Goal: Task Accomplishment & Management: Manage account settings

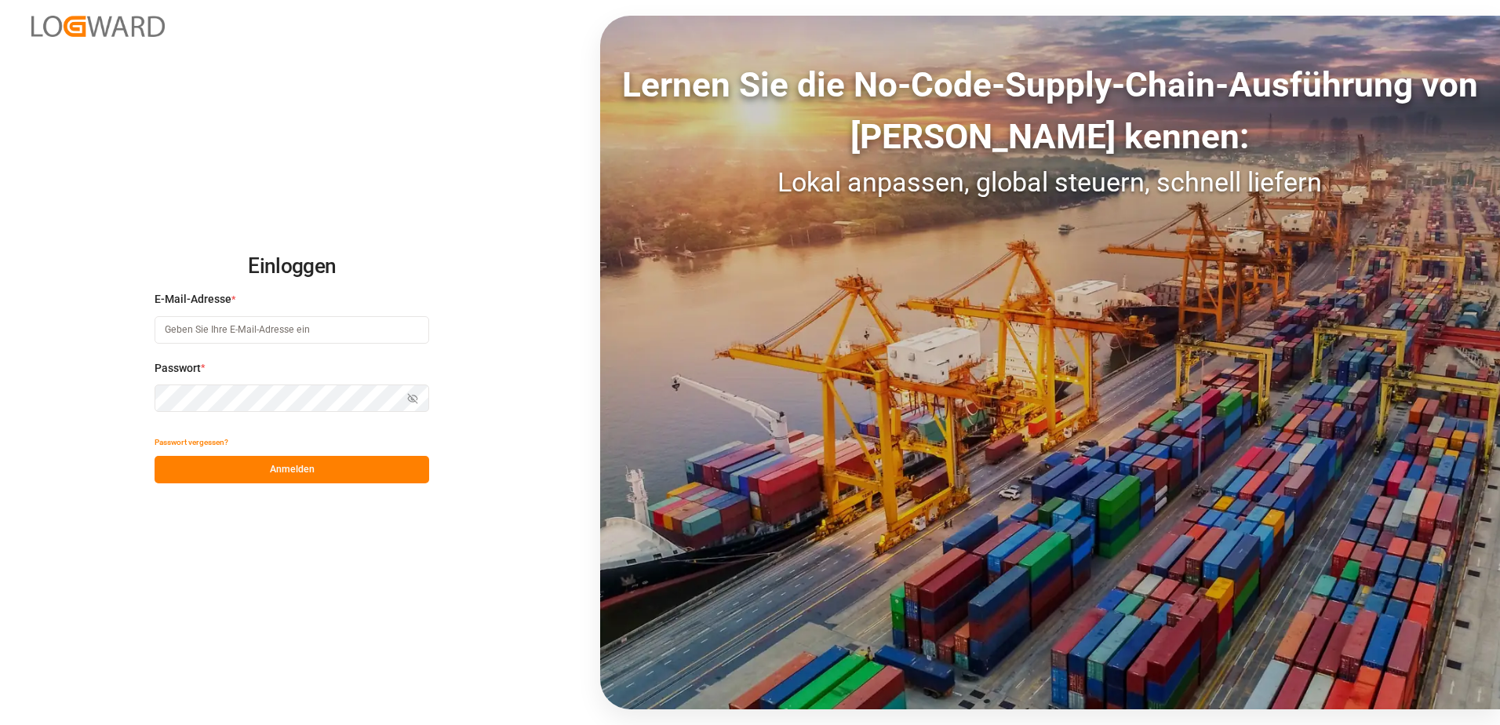
click at [310, 329] on input at bounding box center [292, 329] width 275 height 27
type input "[EMAIL_ADDRESS][PERSON_NAME][DOMAIN_NAME]"
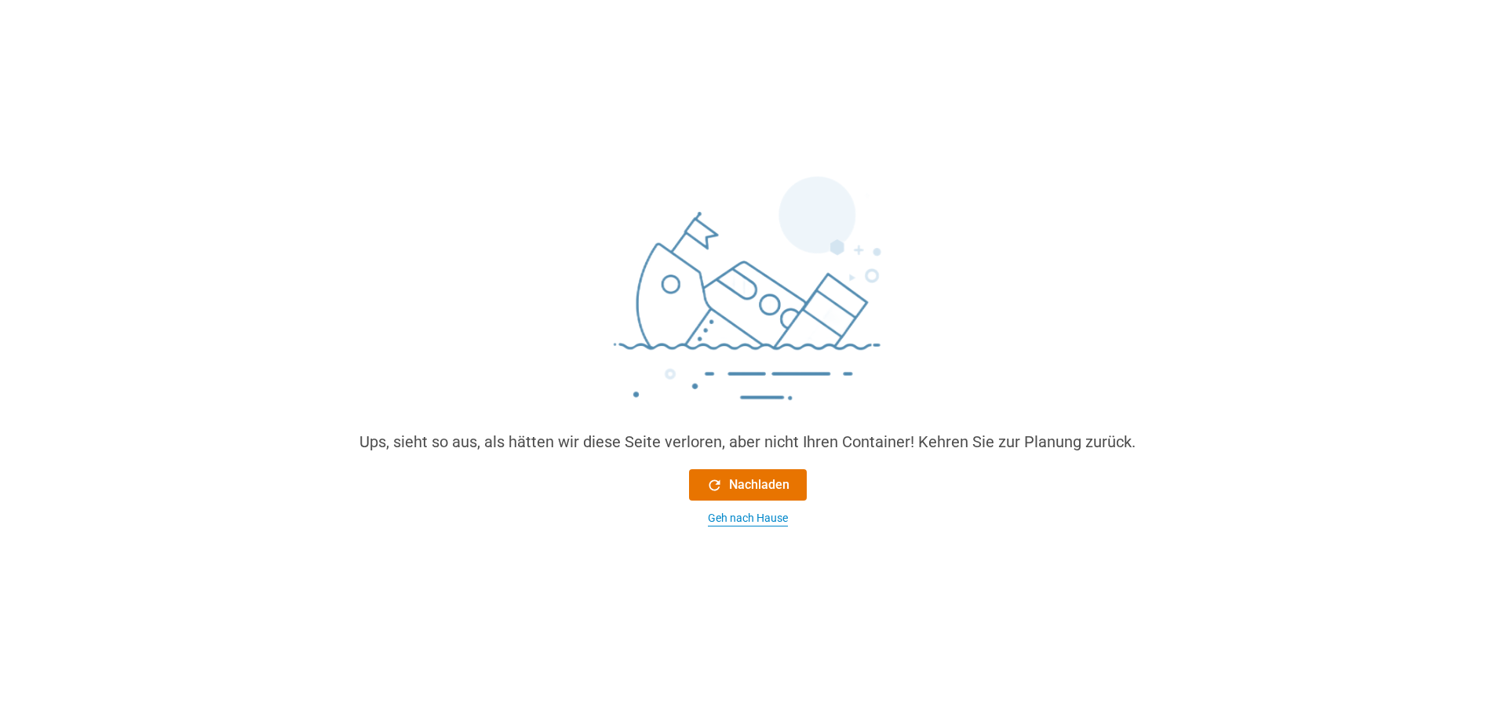
click at [738, 521] on div "Geh nach Hause" at bounding box center [748, 518] width 80 height 16
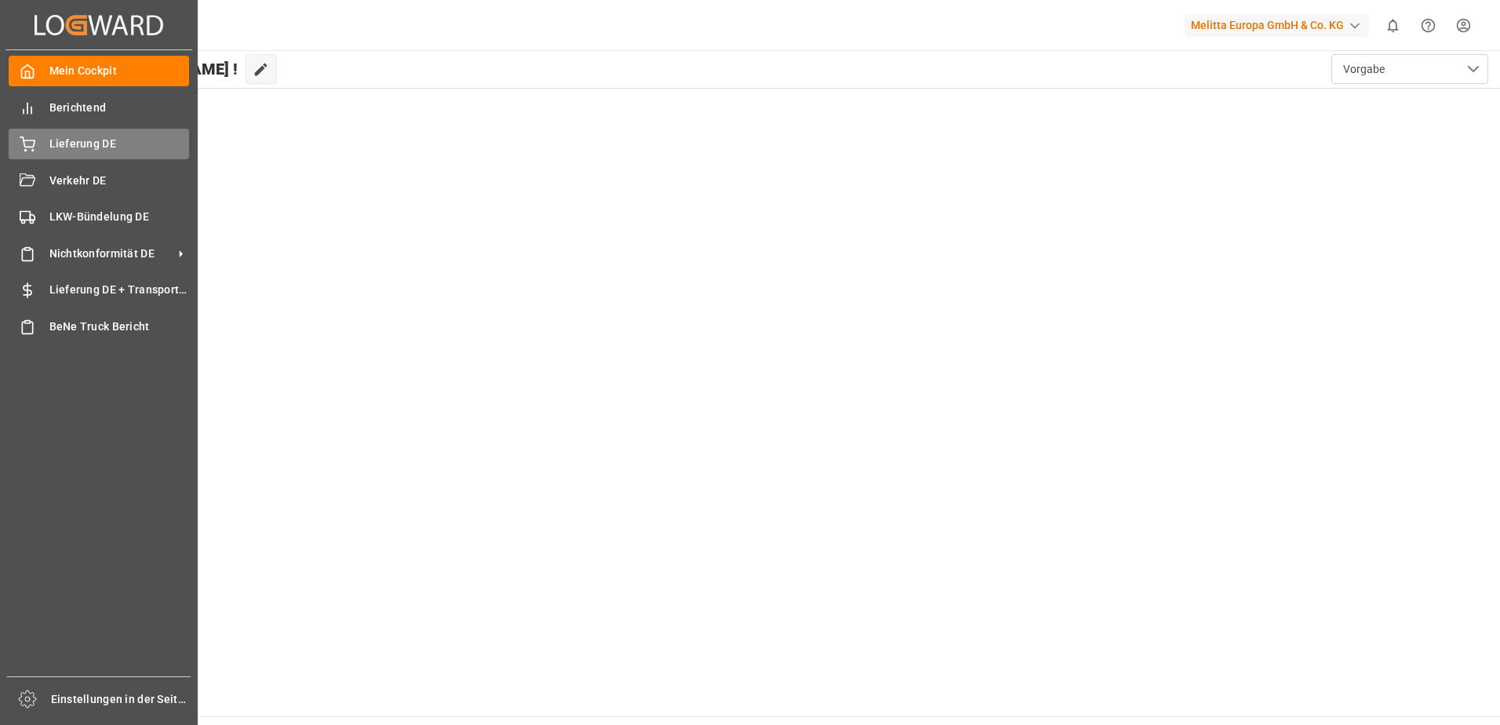
click at [31, 148] on icon at bounding box center [28, 145] width 16 height 16
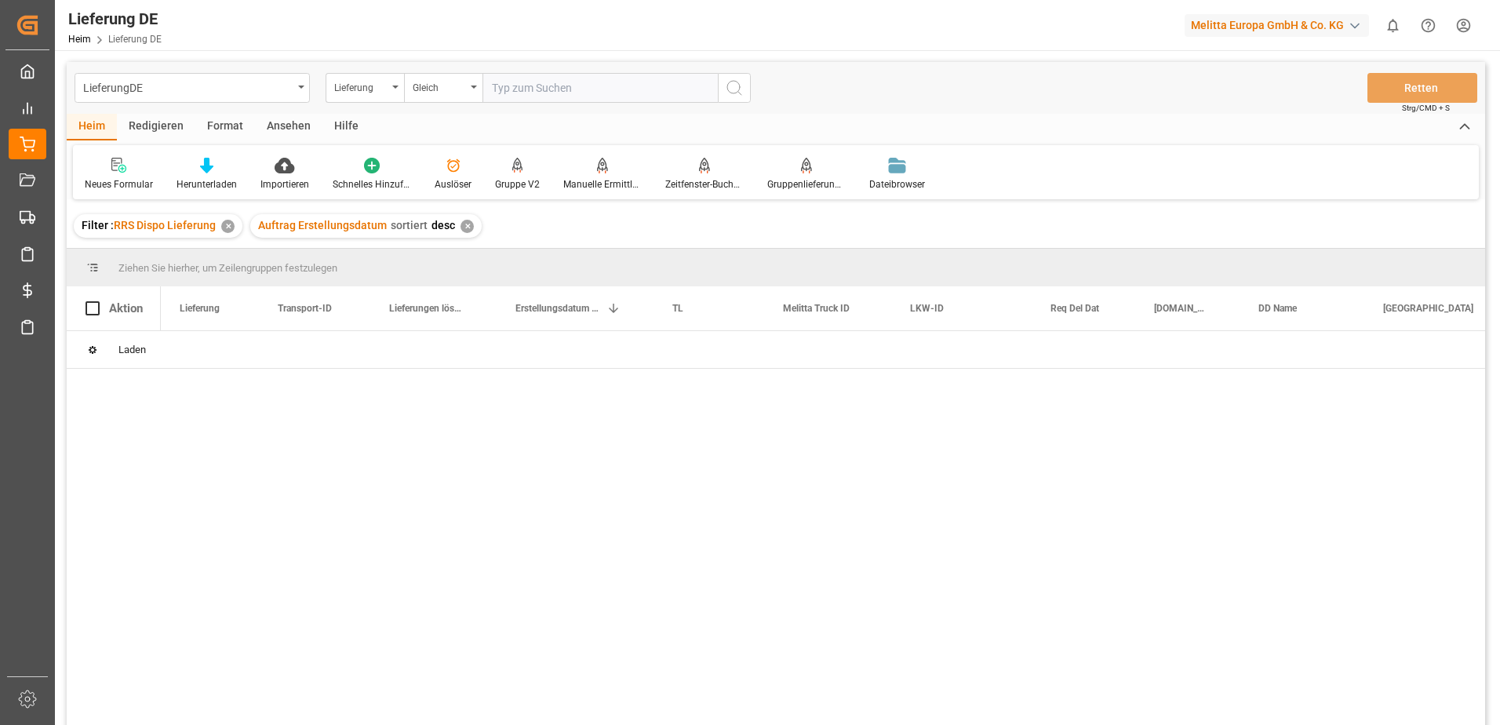
click at [554, 90] on input "text" at bounding box center [600, 88] width 235 height 30
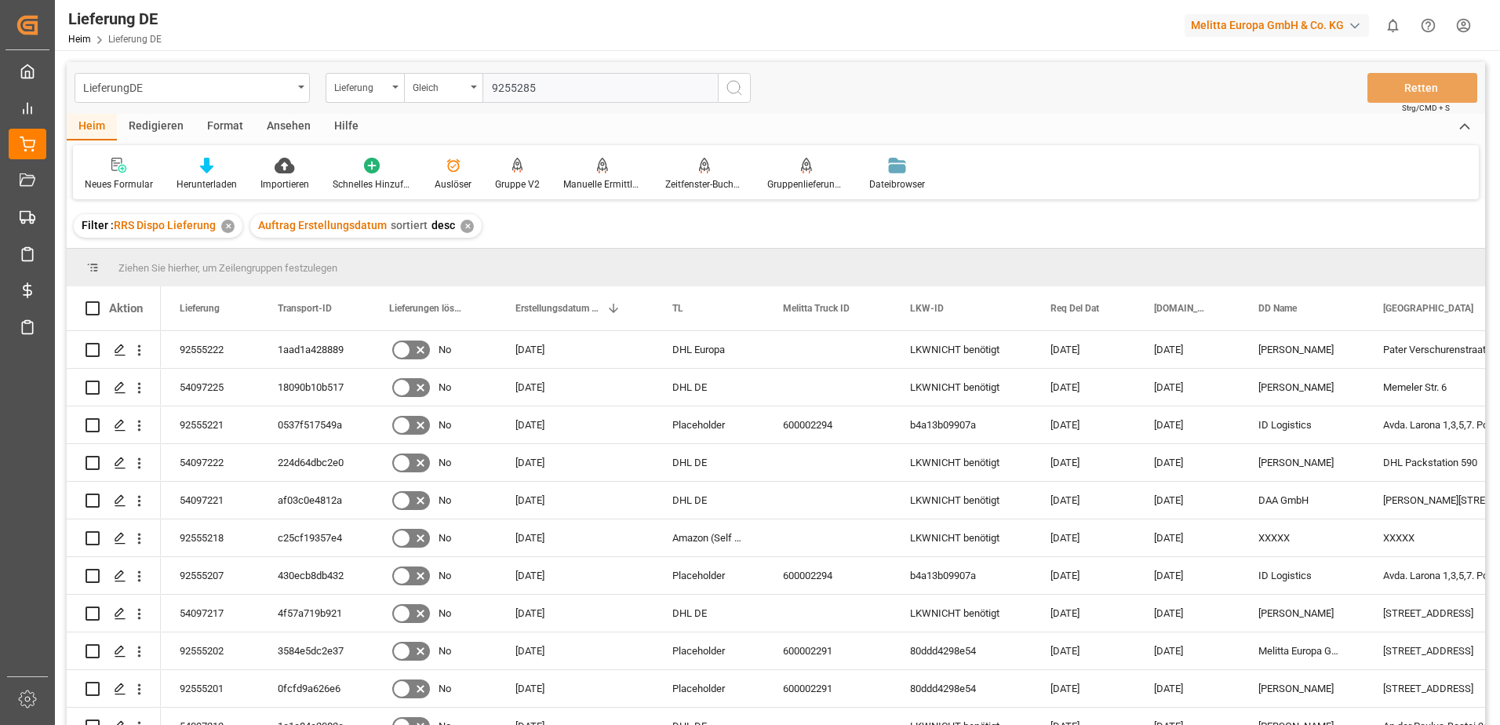
type input "92552856"
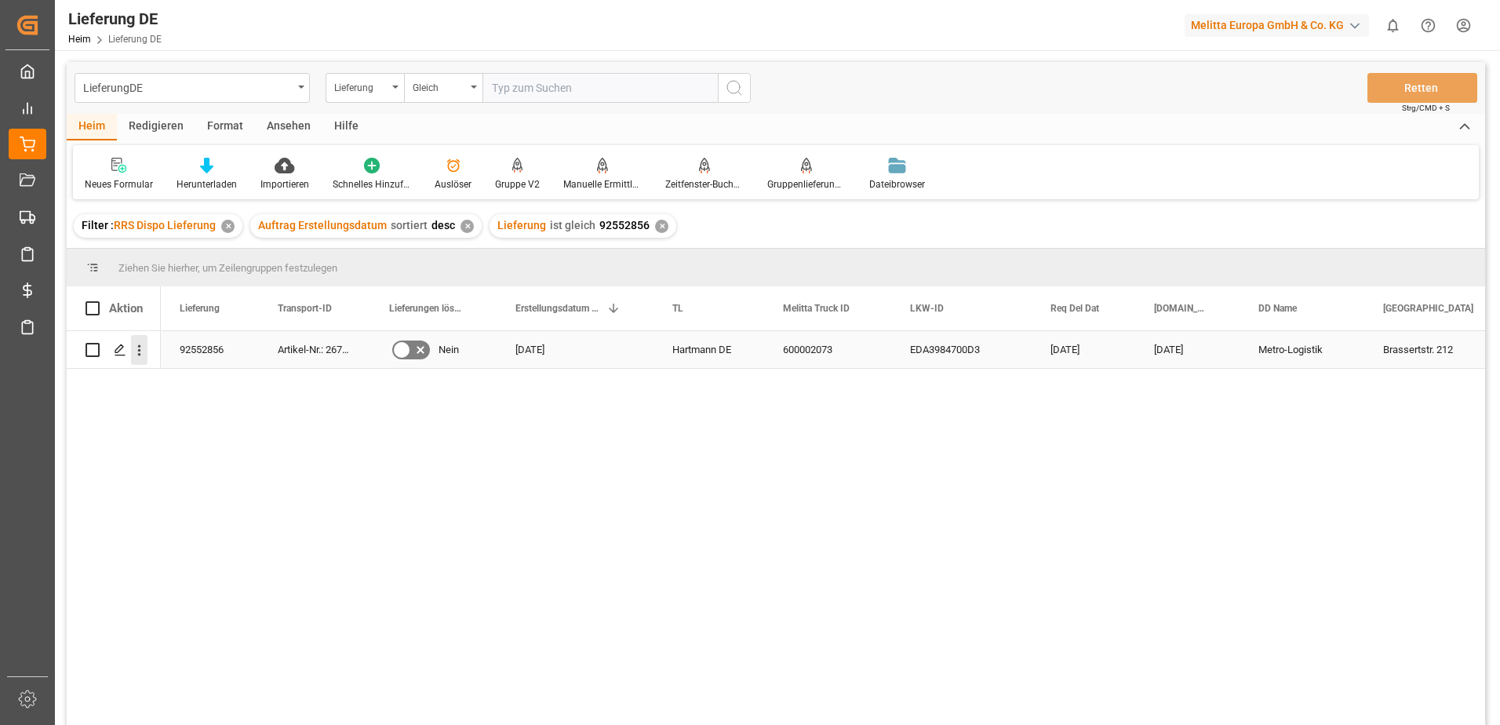
click at [131, 351] on icon "Menü öffnen" at bounding box center [139, 350] width 16 height 16
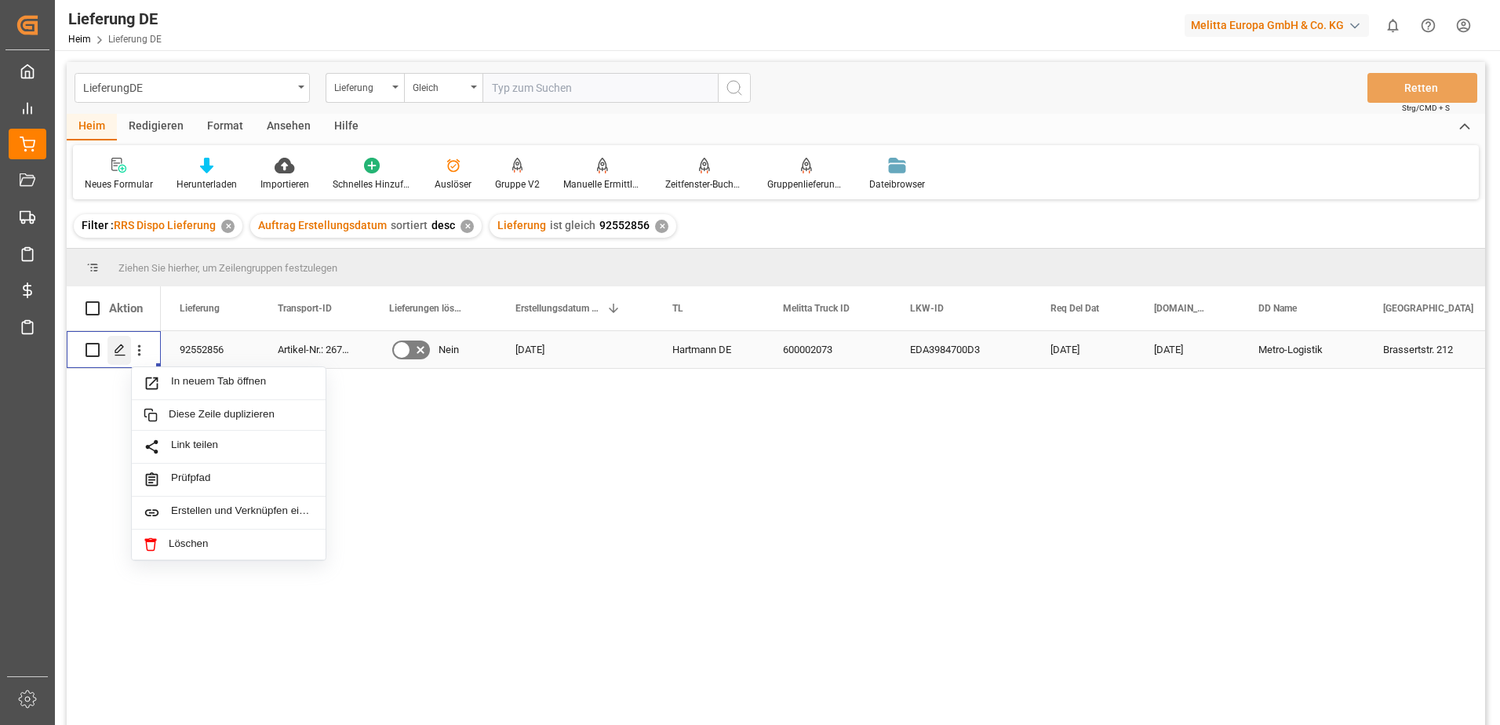
click at [117, 354] on icon "Drücken Sie die Leertaste, um diese Zeile auszuwählen." at bounding box center [120, 350] width 13 height 13
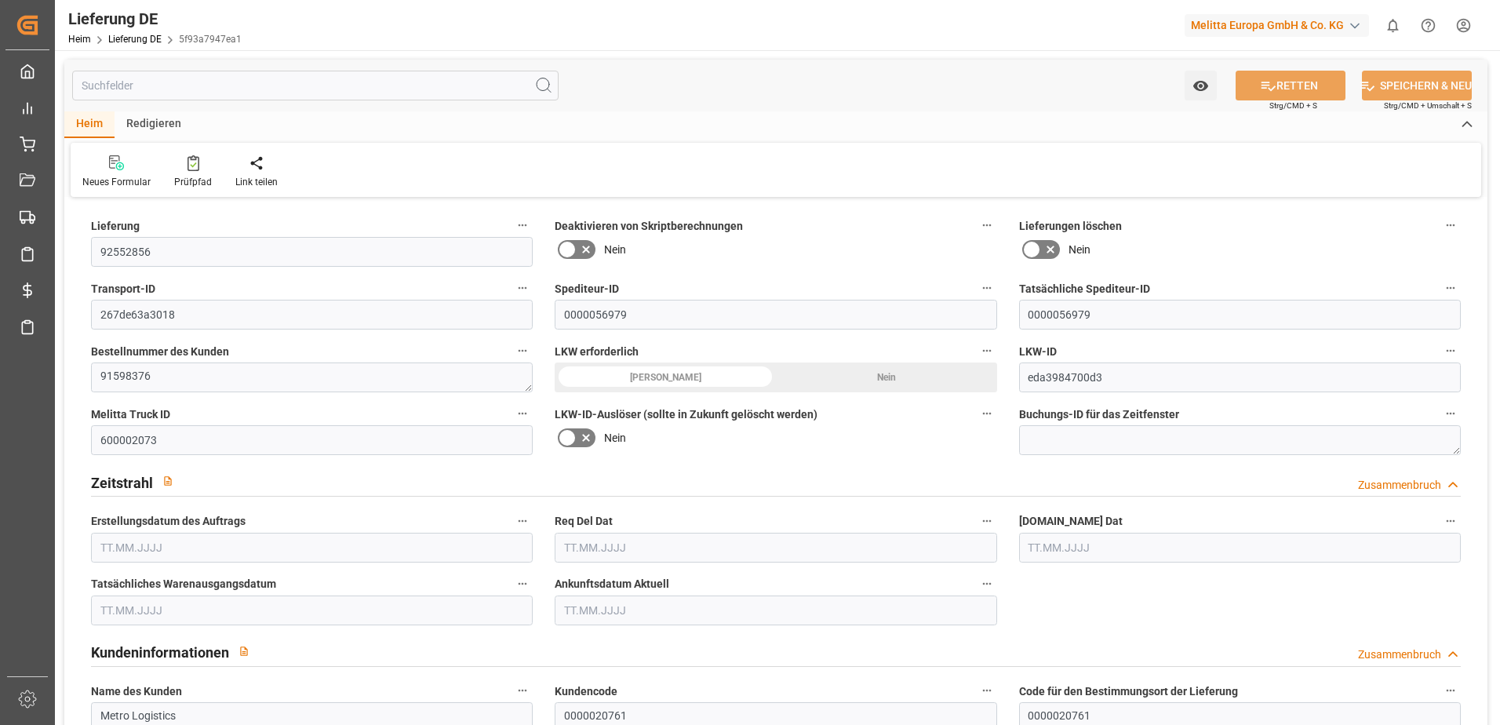
type input "5"
type input "3"
type input "2.75"
type input "454.45"
type input "741"
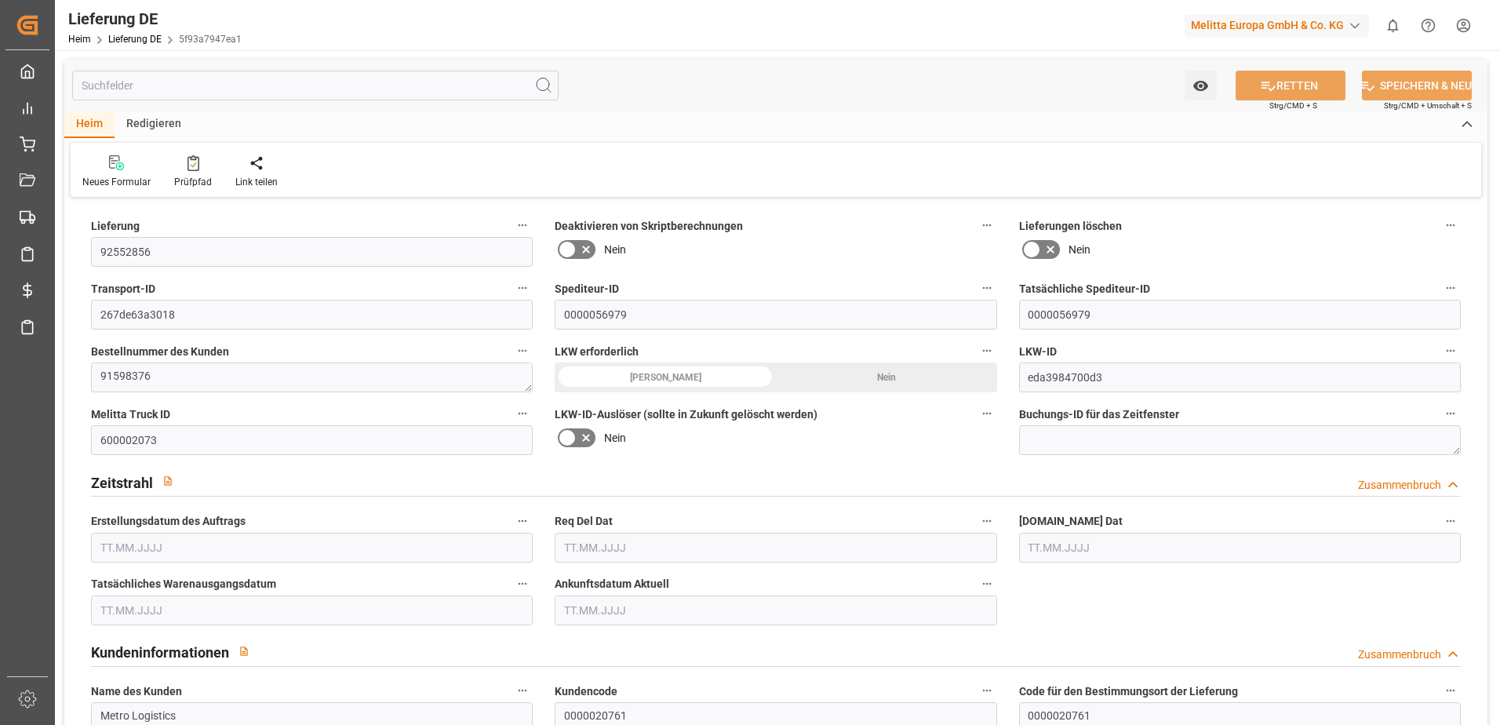
type input "3930.31"
type input "[DATE]"
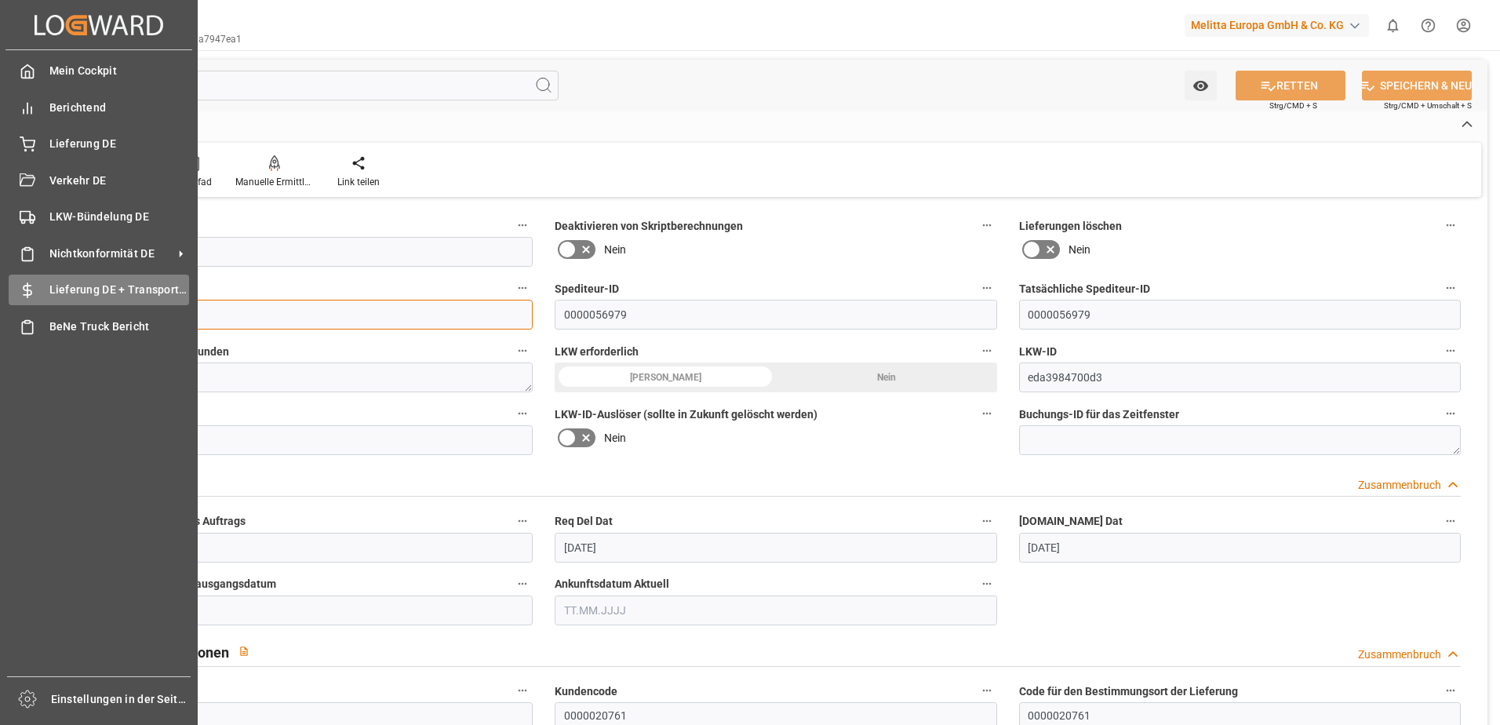
drag, startPoint x: 199, startPoint y: 312, endPoint x: 35, endPoint y: 304, distance: 165.0
click at [35, 304] on div "Erstellt von potrace 1.15, geschrieben von [PERSON_NAME] [DATE]-[DATE] Erstellt…" at bounding box center [750, 362] width 1500 height 725
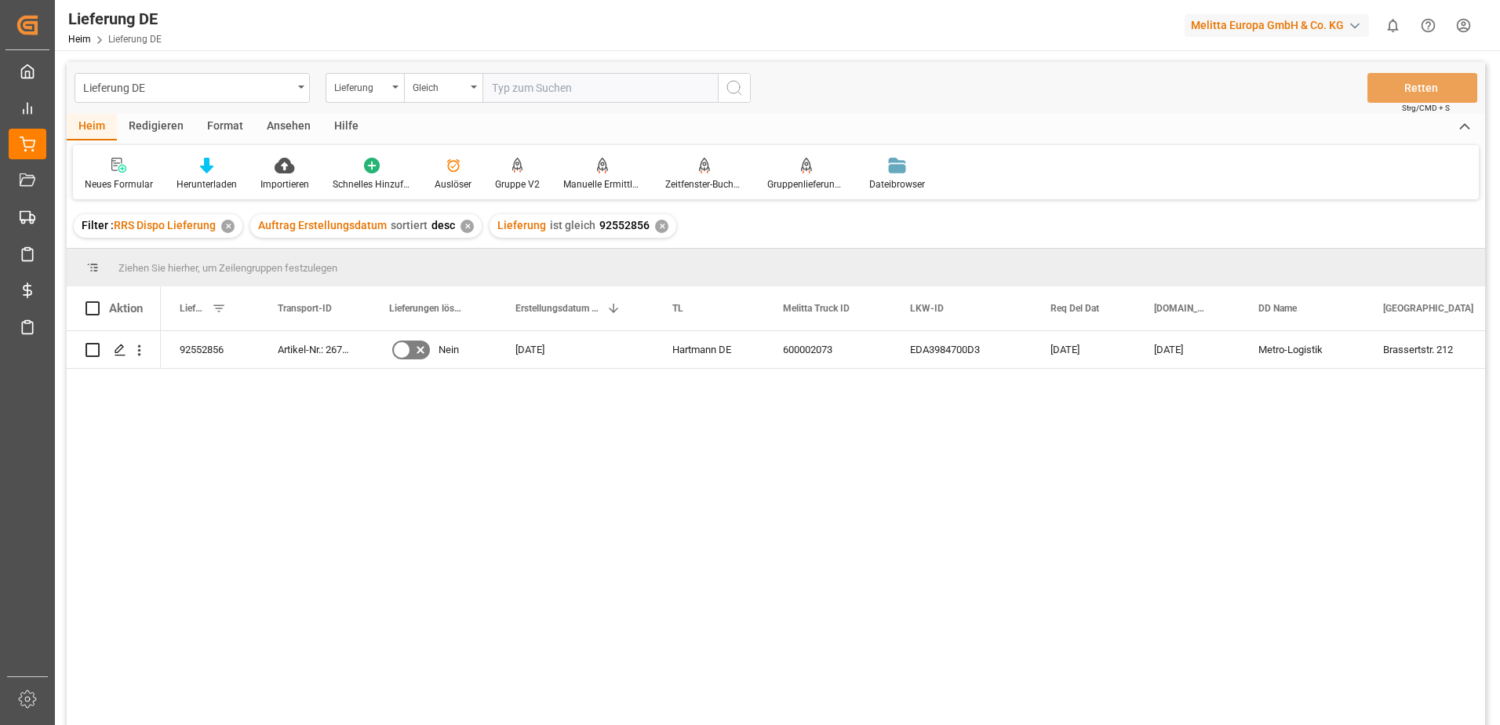
click at [567, 67] on div "Lieferung DE Lieferung Gleich Retten Strg/CMD + S" at bounding box center [776, 88] width 1419 height 52
click at [577, 81] on input "text" at bounding box center [600, 88] width 235 height 30
type input "92553539"
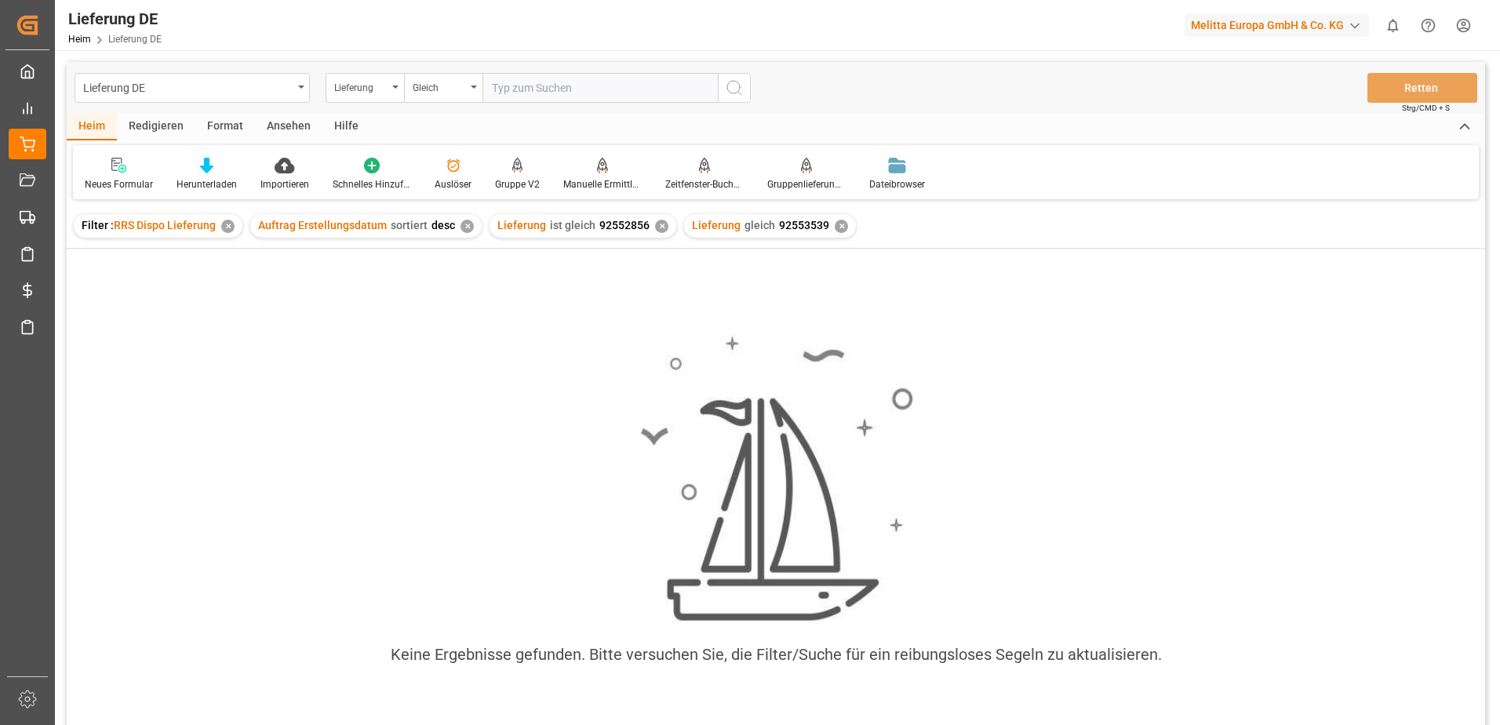
click at [655, 222] on div "✕" at bounding box center [661, 226] width 13 height 13
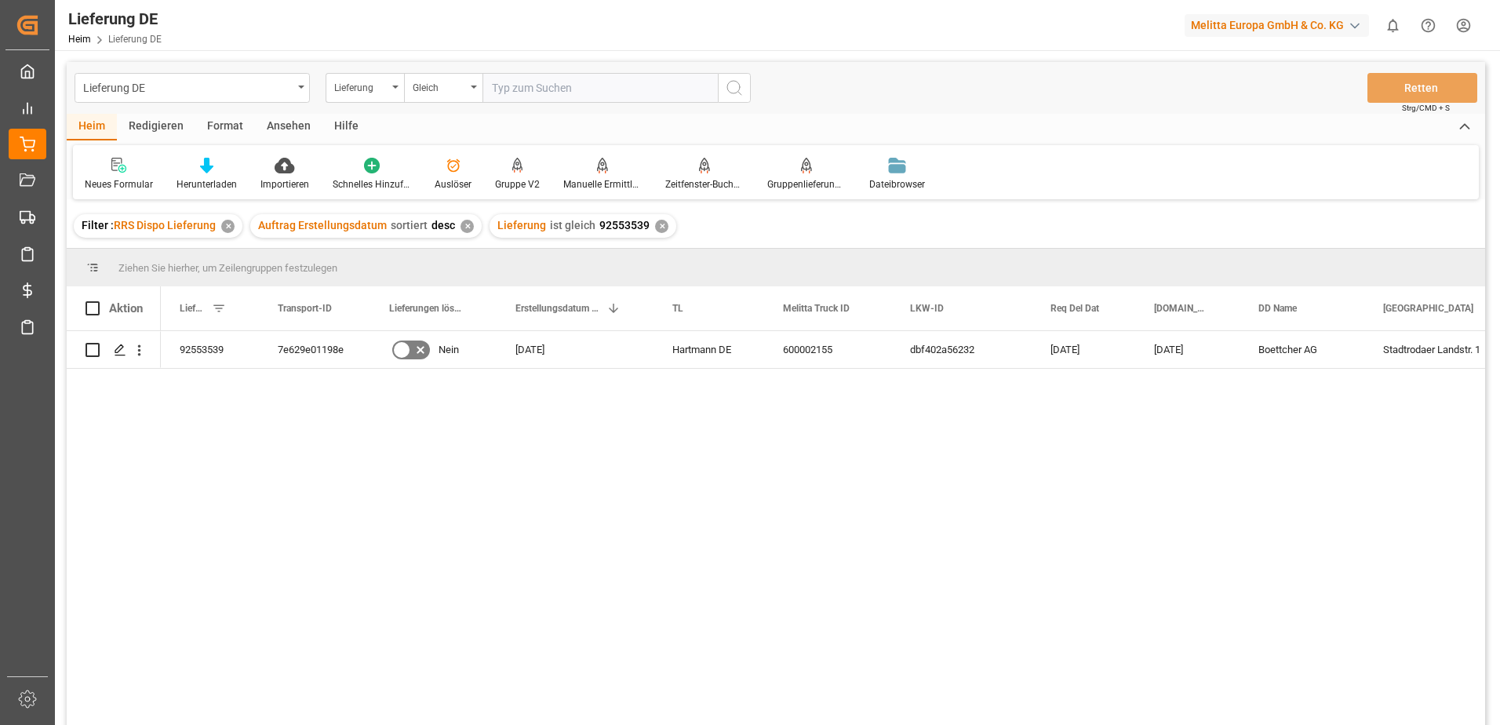
click at [461, 225] on div "✕" at bounding box center [467, 226] width 13 height 13
click at [118, 349] on icon "Drücken Sie die Leertaste, um diese Zeile auszuwählen." at bounding box center [120, 350] width 13 height 13
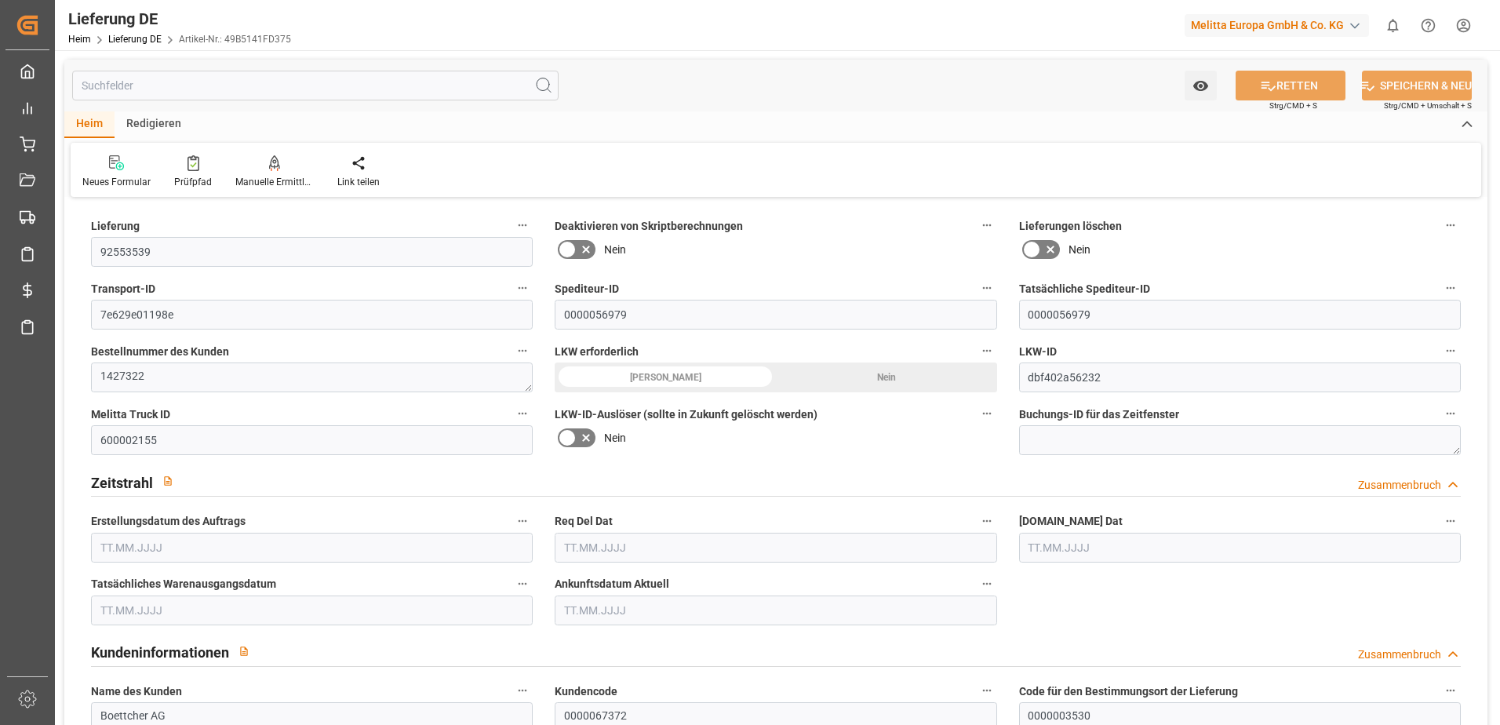
type input "1"
type input "0.75"
type input "101.593"
type input "140"
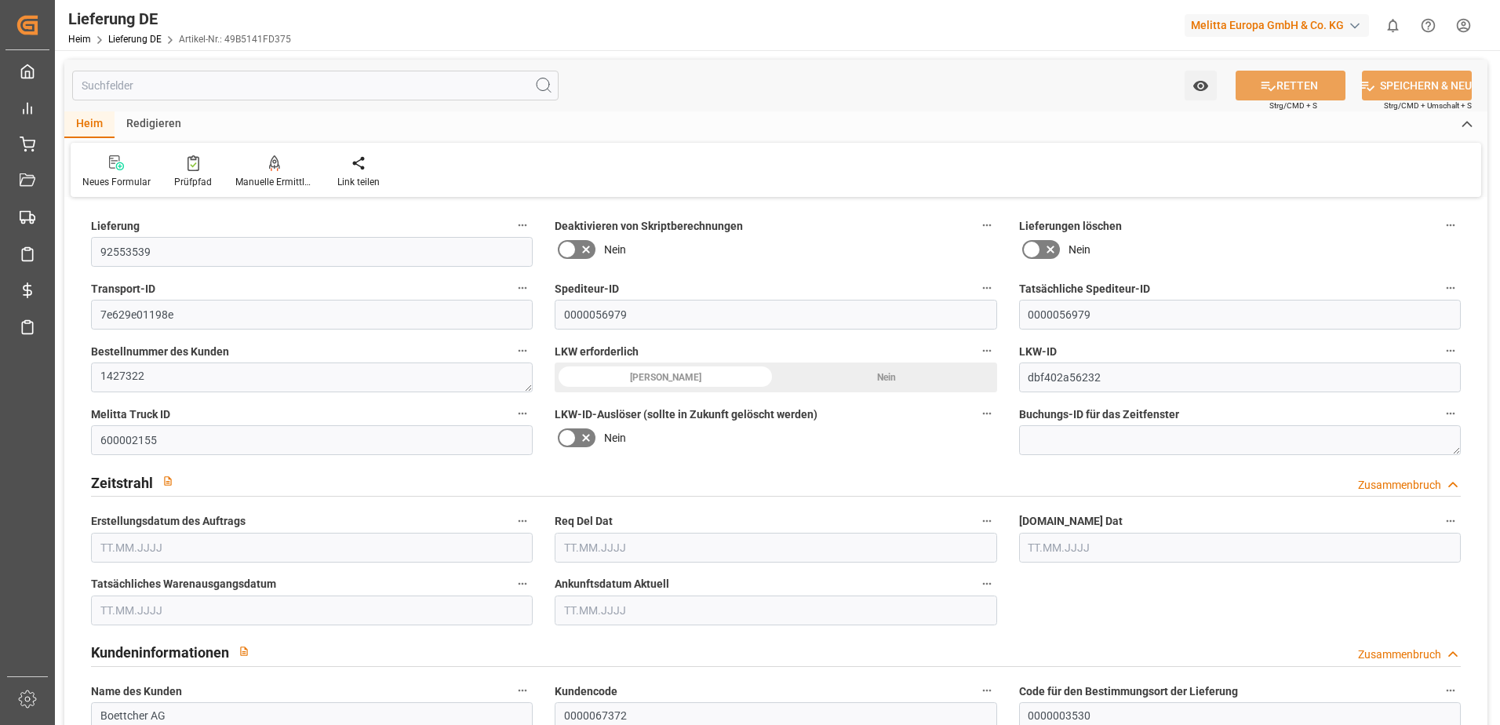
type input "461.769"
type input "[DATE]"
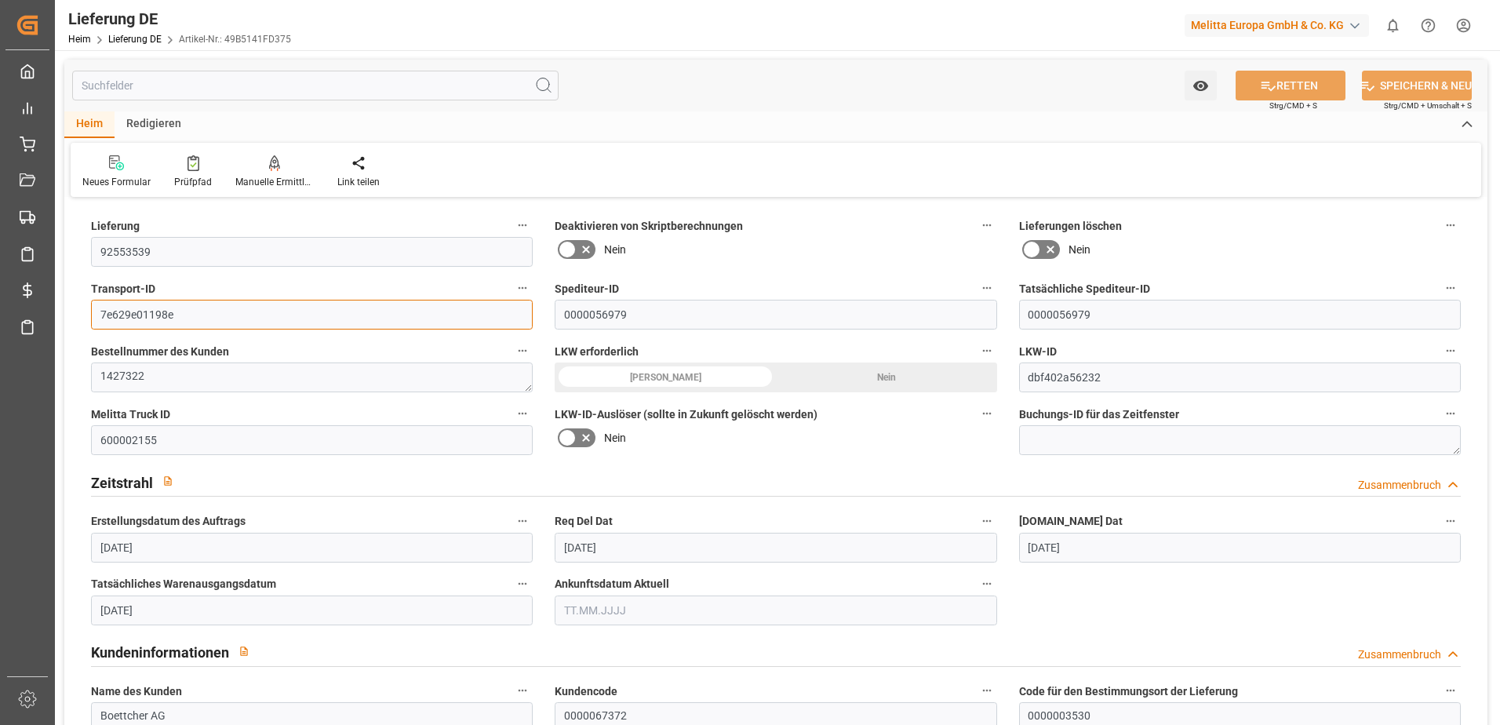
drag, startPoint x: 243, startPoint y: 322, endPoint x: -3, endPoint y: 321, distance: 246.4
click at [0, 321] on html "Erstellt von potrace 1.15, geschrieben von [PERSON_NAME] [DATE]-[DATE] Erstellt…" at bounding box center [750, 362] width 1500 height 725
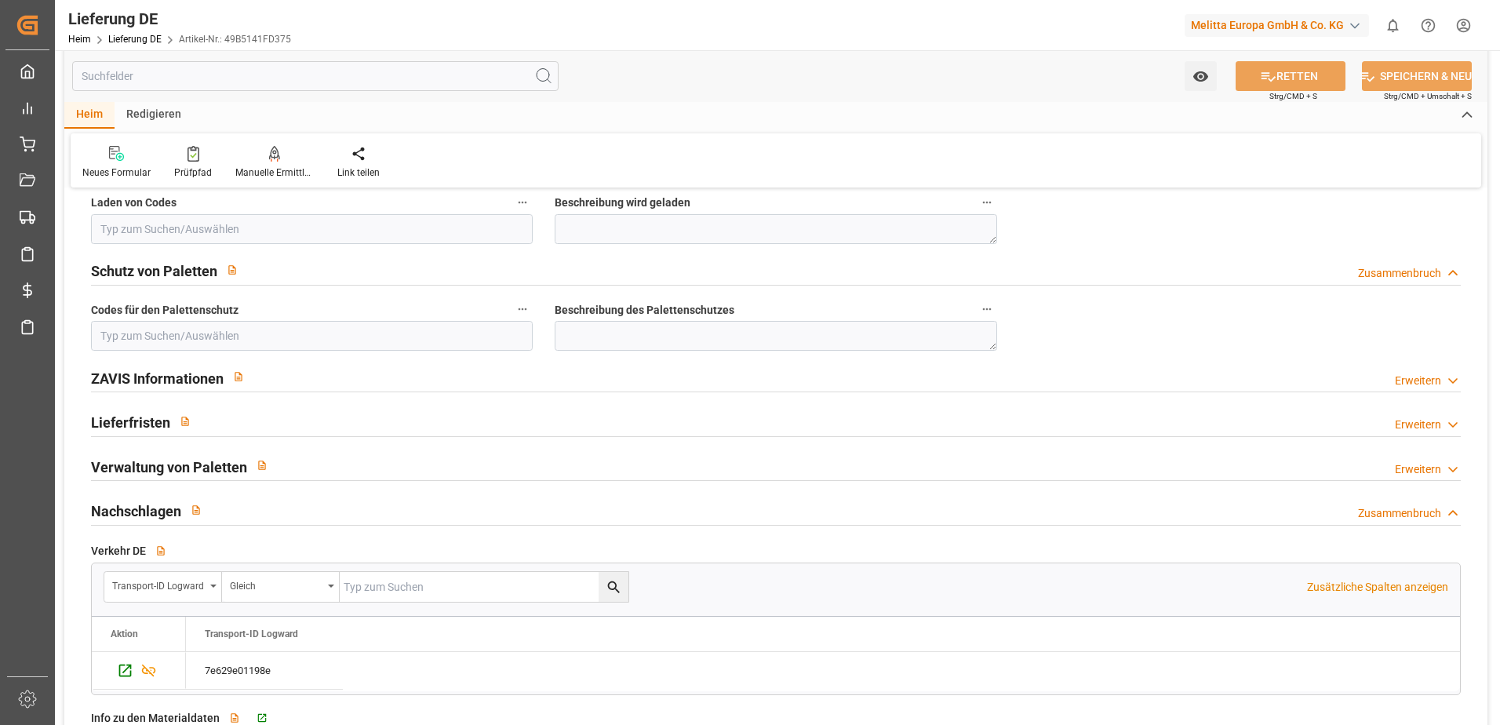
scroll to position [2119, 0]
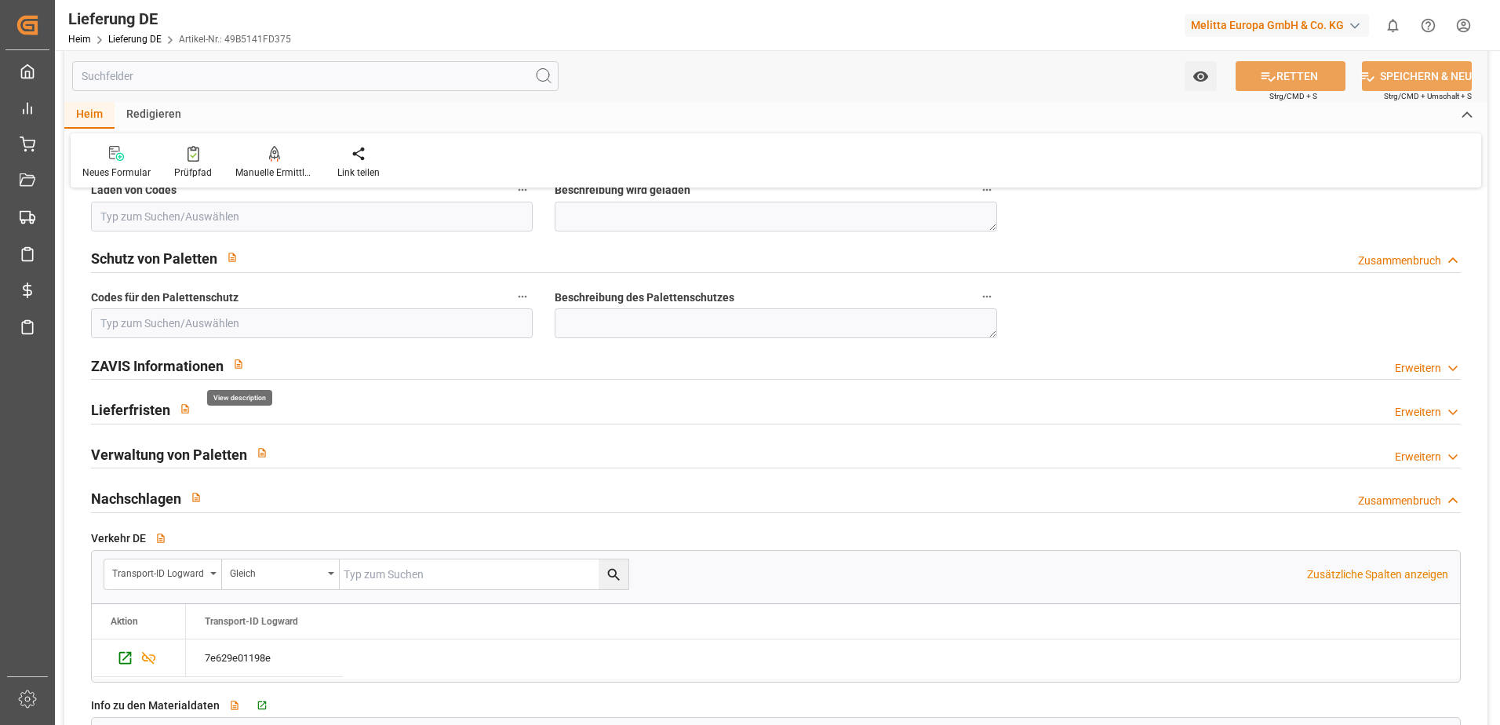
click at [240, 368] on icon "button" at bounding box center [238, 363] width 7 height 9
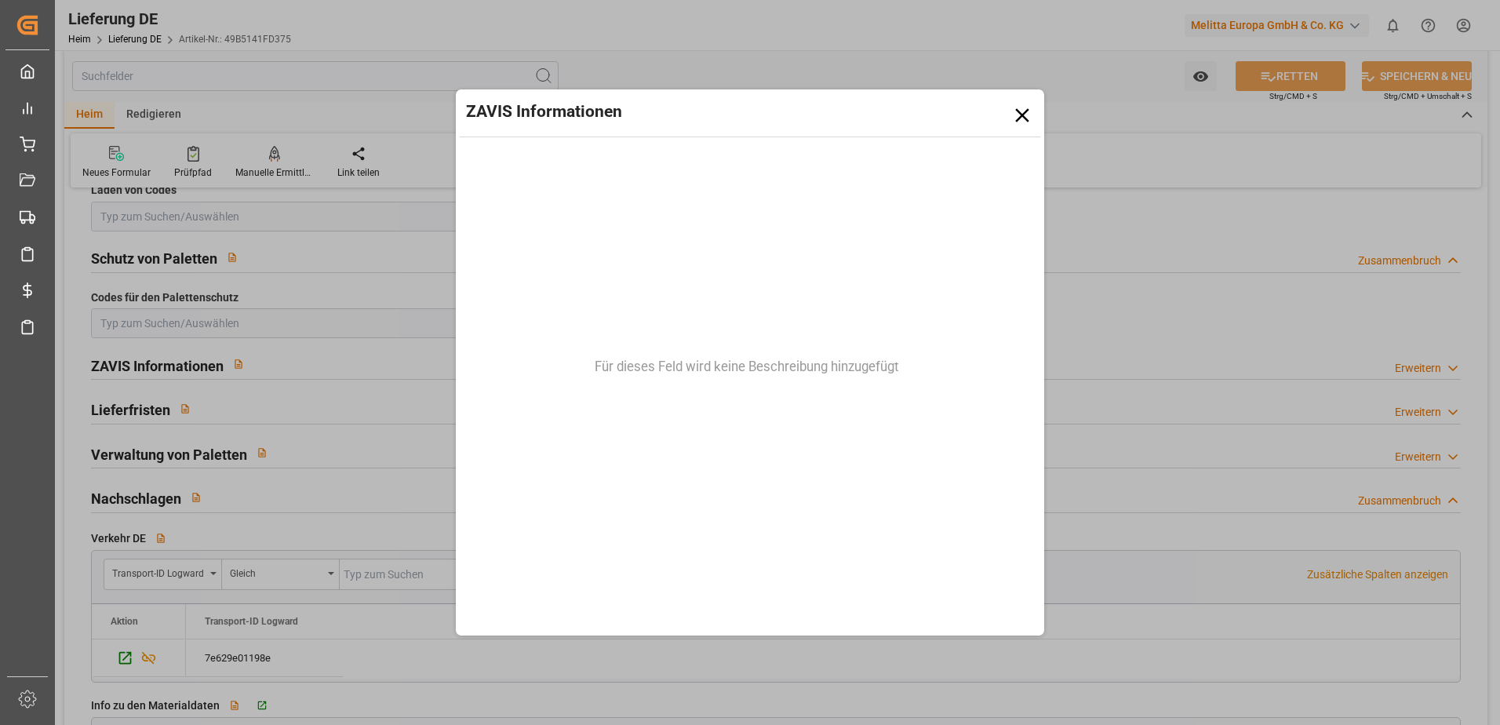
click at [167, 360] on div "ZAVIS Informationen Für dieses Feld wird keine Beschreibung hinzugefügt" at bounding box center [750, 362] width 1500 height 725
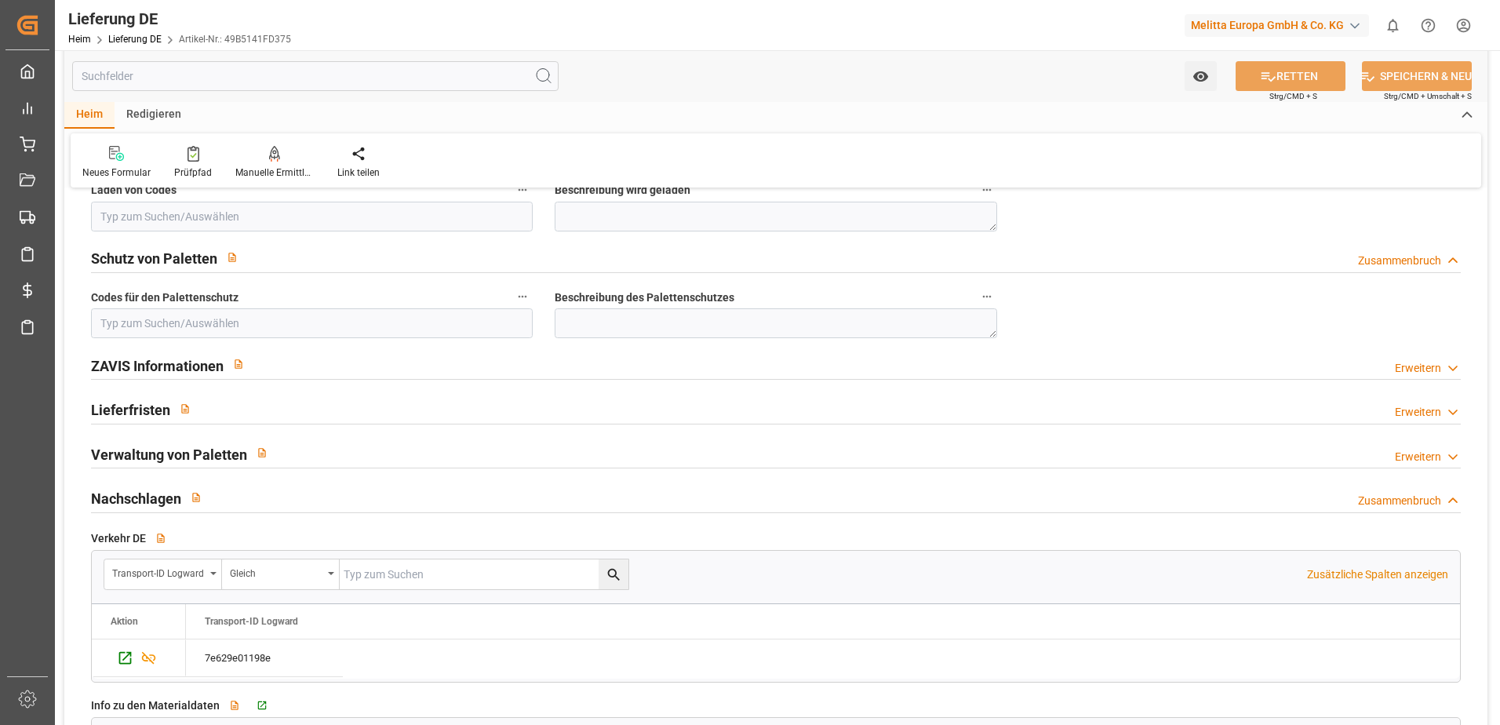
click at [118, 362] on h2 "ZAVIS Informationen" at bounding box center [157, 365] width 133 height 21
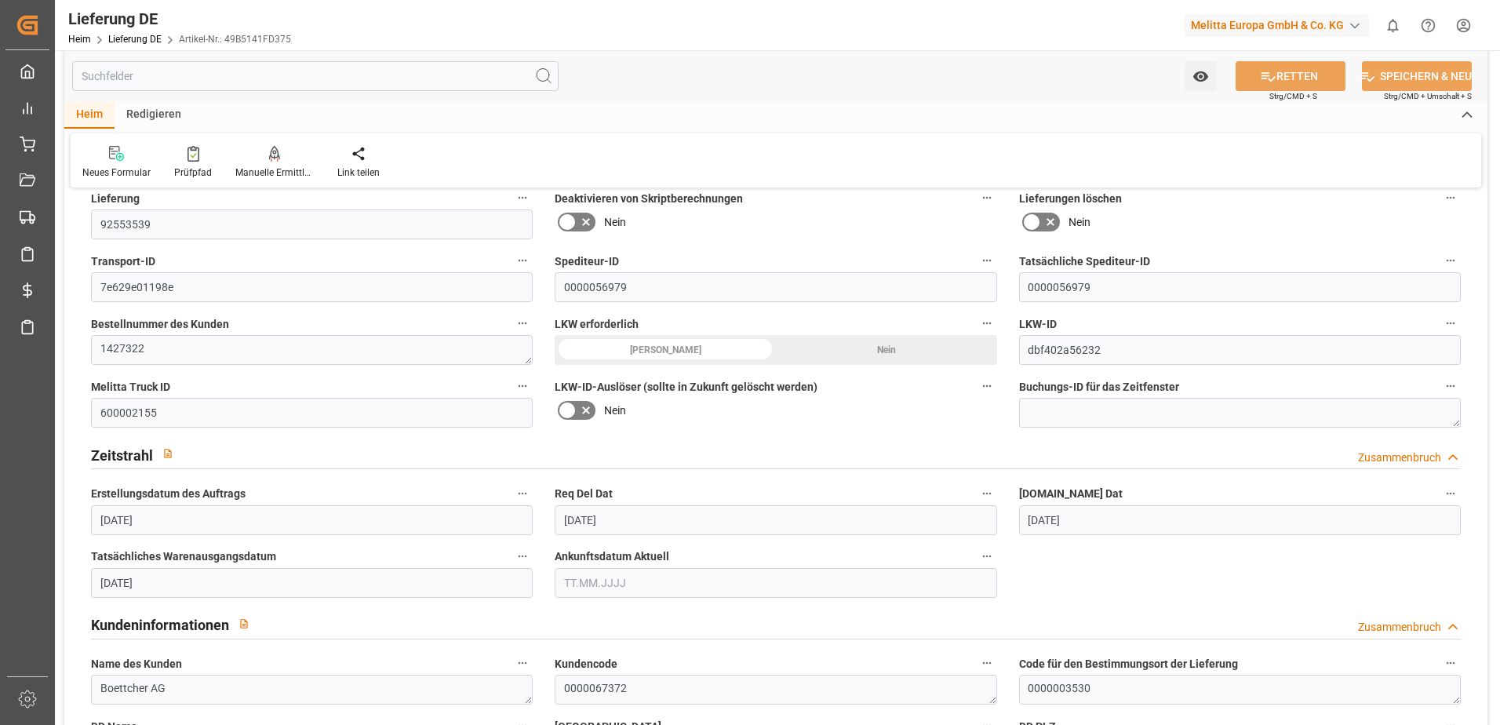
scroll to position [0, 0]
